Goal: Information Seeking & Learning: Learn about a topic

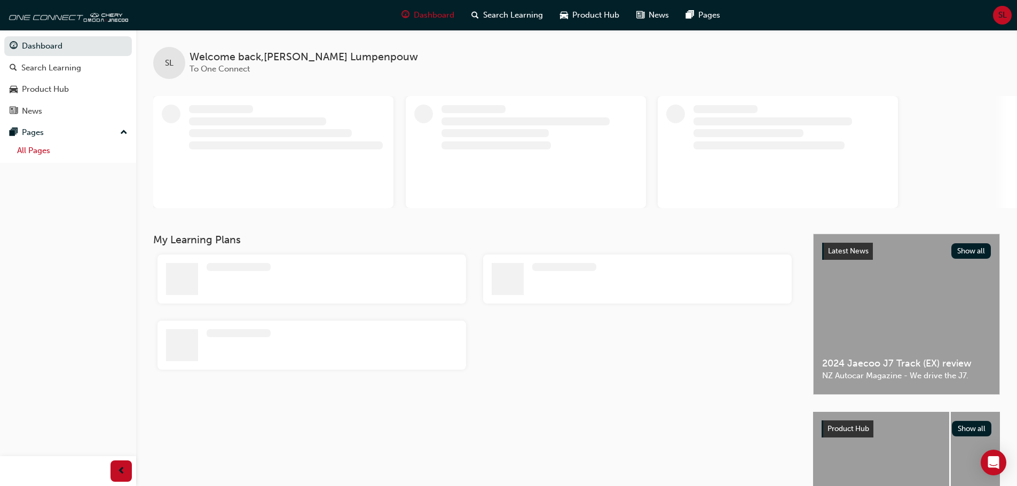
click at [46, 149] on link "All Pages" at bounding box center [72, 151] width 119 height 17
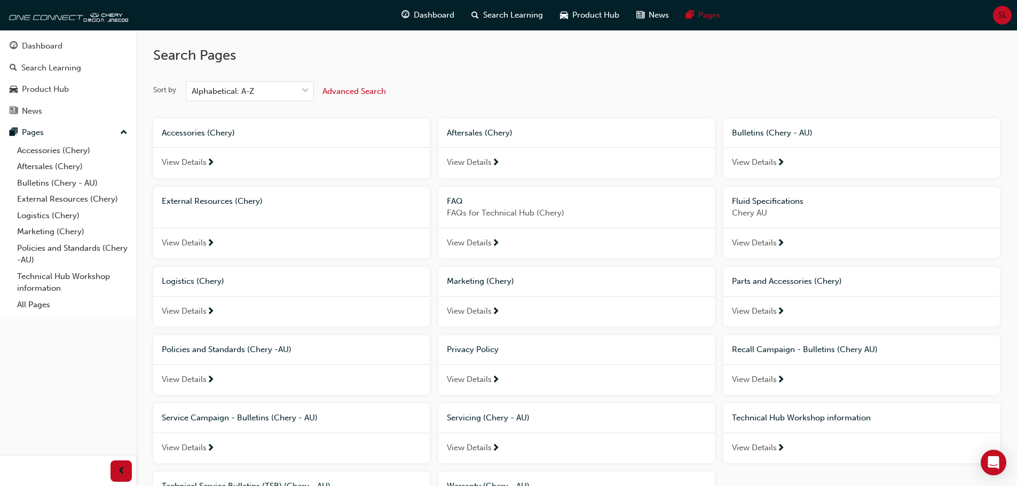
scroll to position [115, 0]
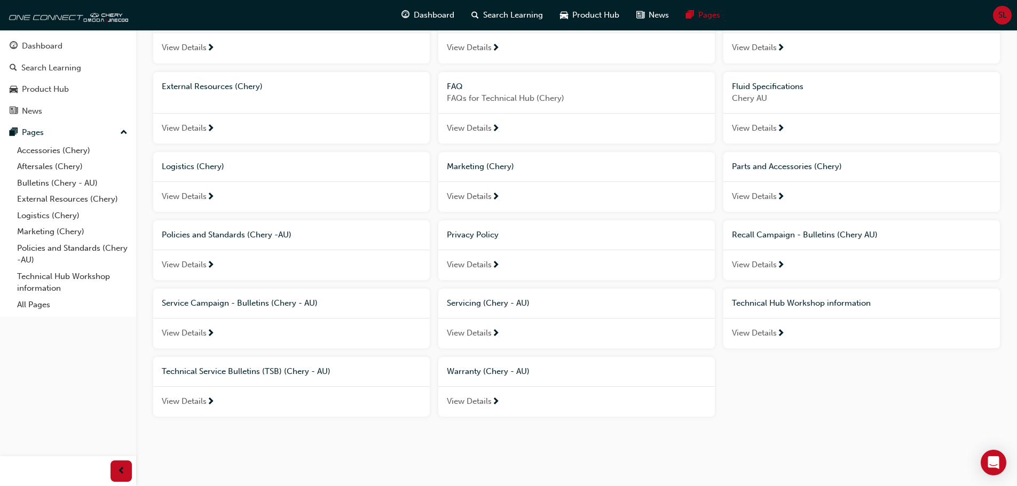
click at [505, 380] on div "Warranty (Chery - AU)" at bounding box center [576, 371] width 277 height 29
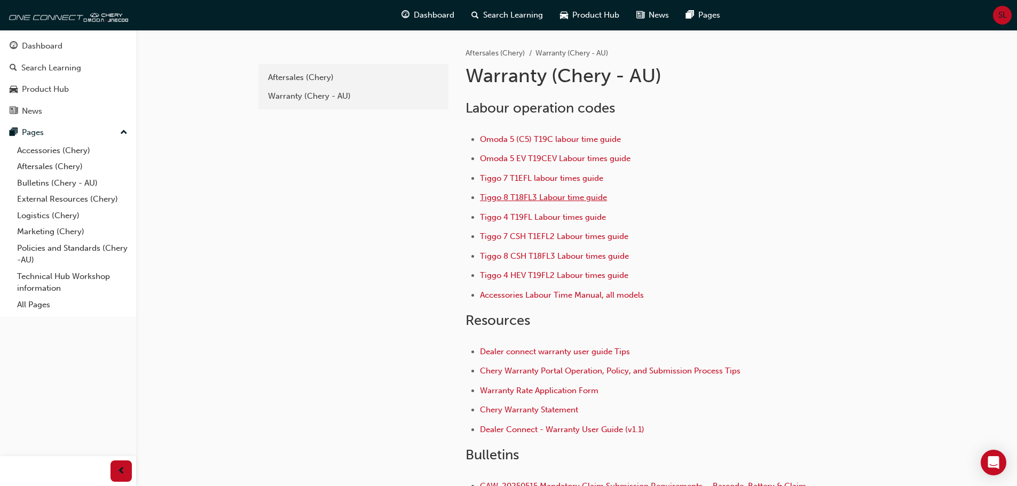
click at [550, 197] on span "Tiggo 8 T18FL3 Labour time guide" at bounding box center [543, 198] width 127 height 10
click at [536, 216] on span "Tiggo 4 T19FL Labour times guide" at bounding box center [543, 217] width 126 height 10
